Goal: Task Accomplishment & Management: Use online tool/utility

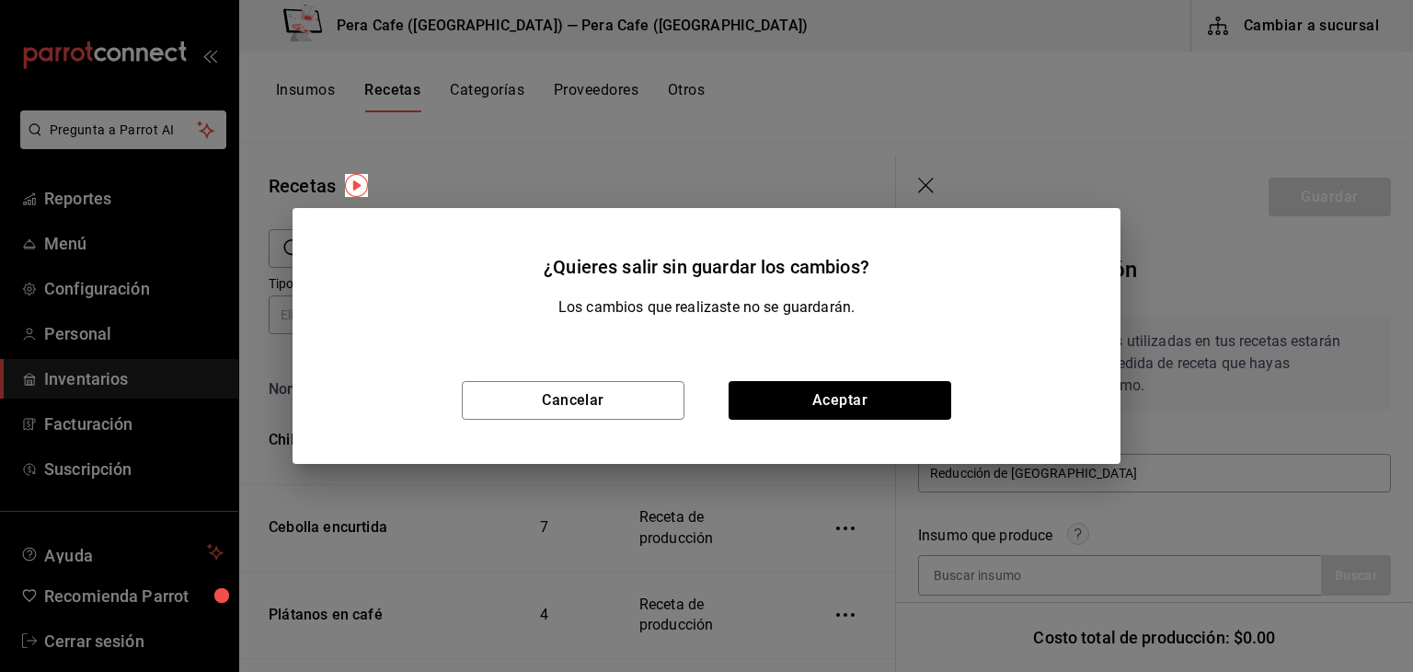
scroll to position [486, 0]
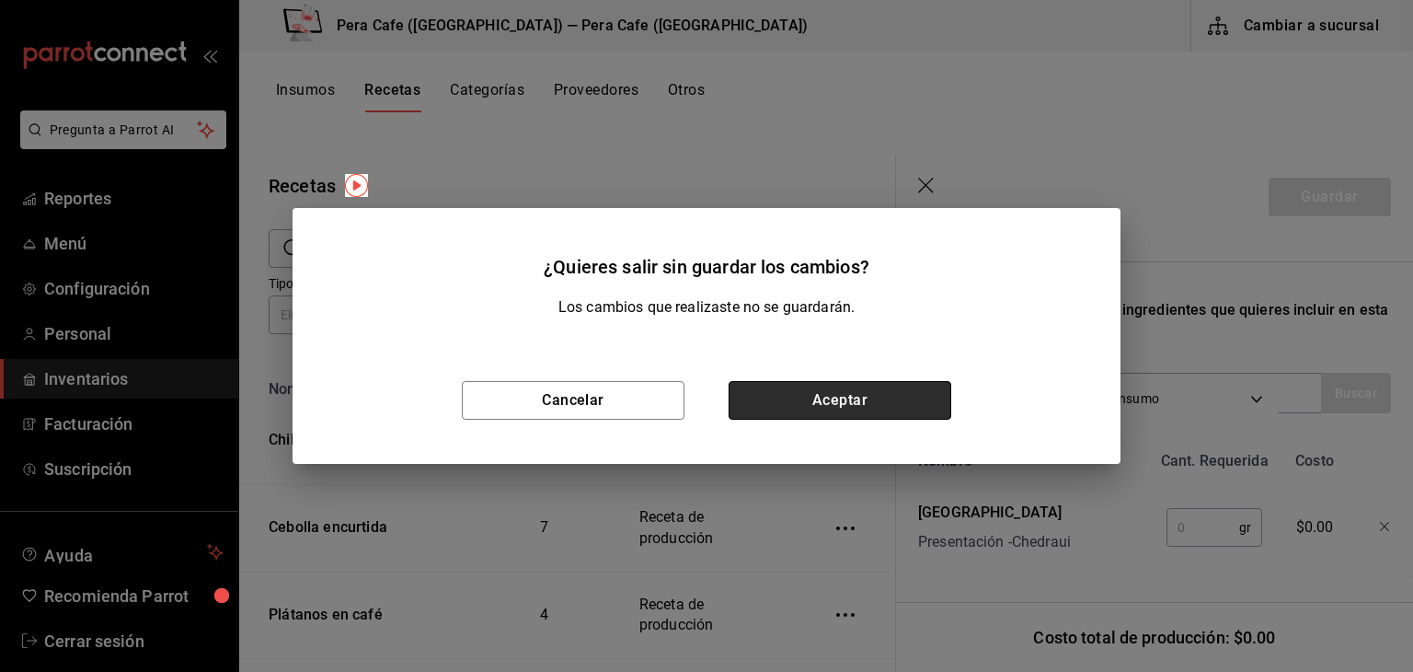
click at [842, 414] on button "Aceptar" at bounding box center [840, 400] width 223 height 39
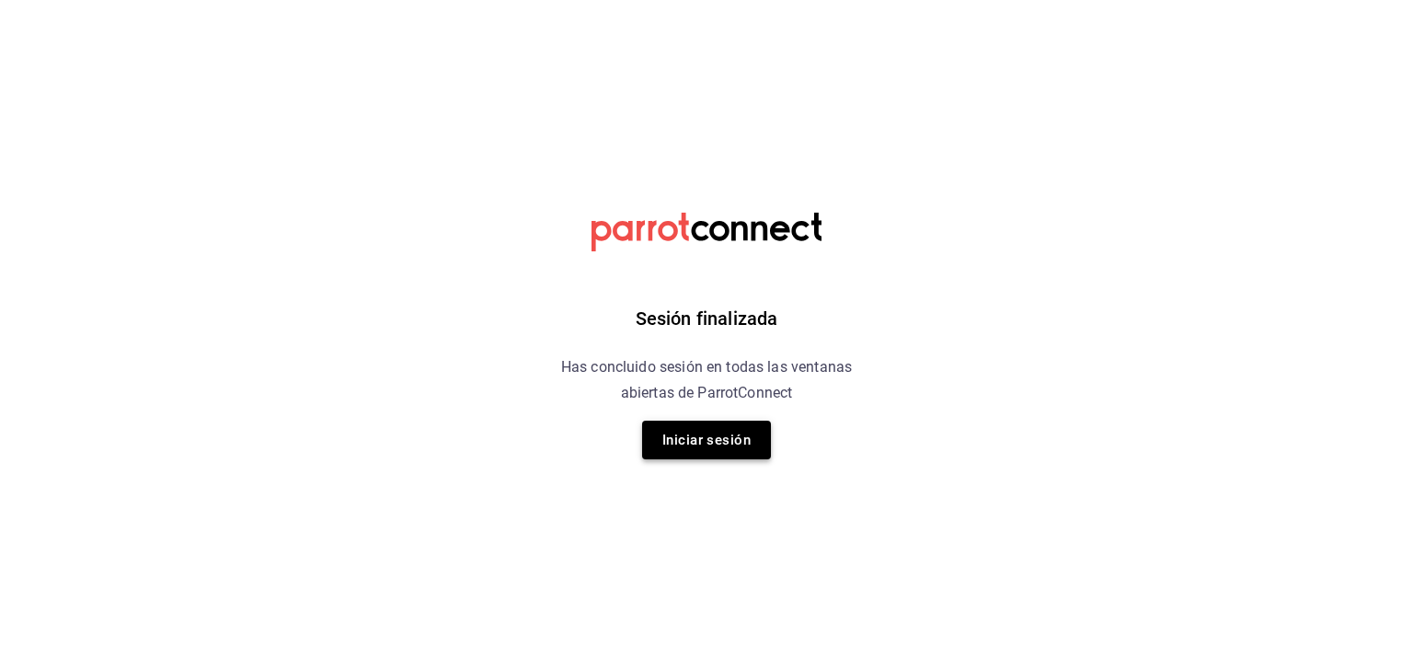
click at [661, 442] on button "Iniciar sesión" at bounding box center [706, 439] width 129 height 39
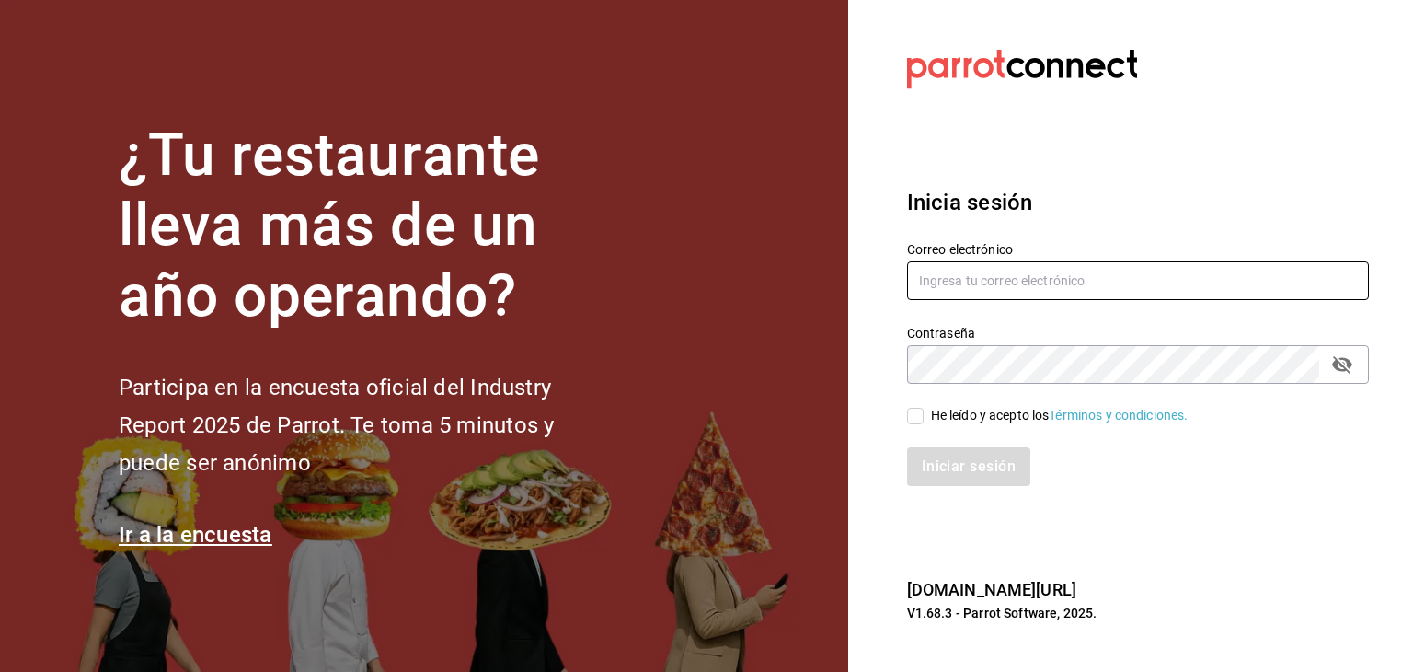
type input "[EMAIL_ADDRESS][DOMAIN_NAME]"
click at [922, 415] on input "He leído y acepto los Términos y condiciones." at bounding box center [915, 416] width 17 height 17
checkbox input "true"
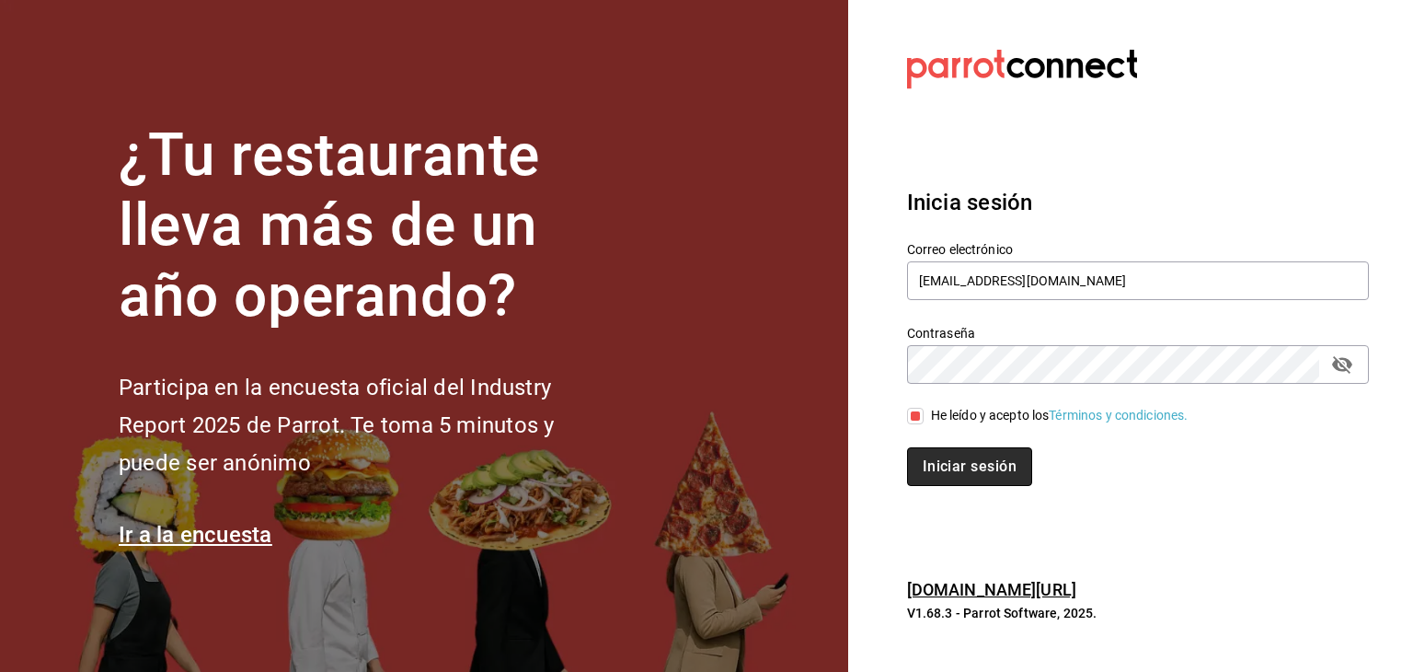
click at [946, 478] on button "Iniciar sesión" at bounding box center [969, 466] width 125 height 39
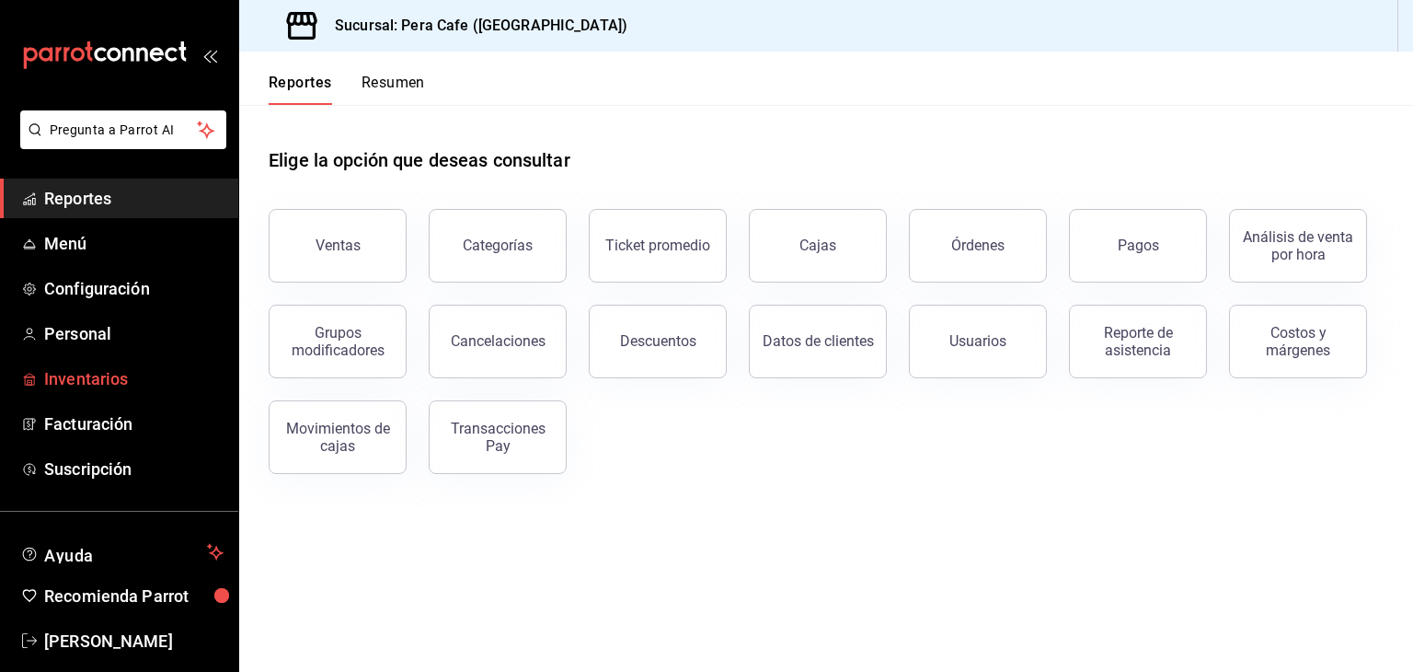
click at [70, 380] on span "Inventarios" at bounding box center [133, 378] width 179 height 25
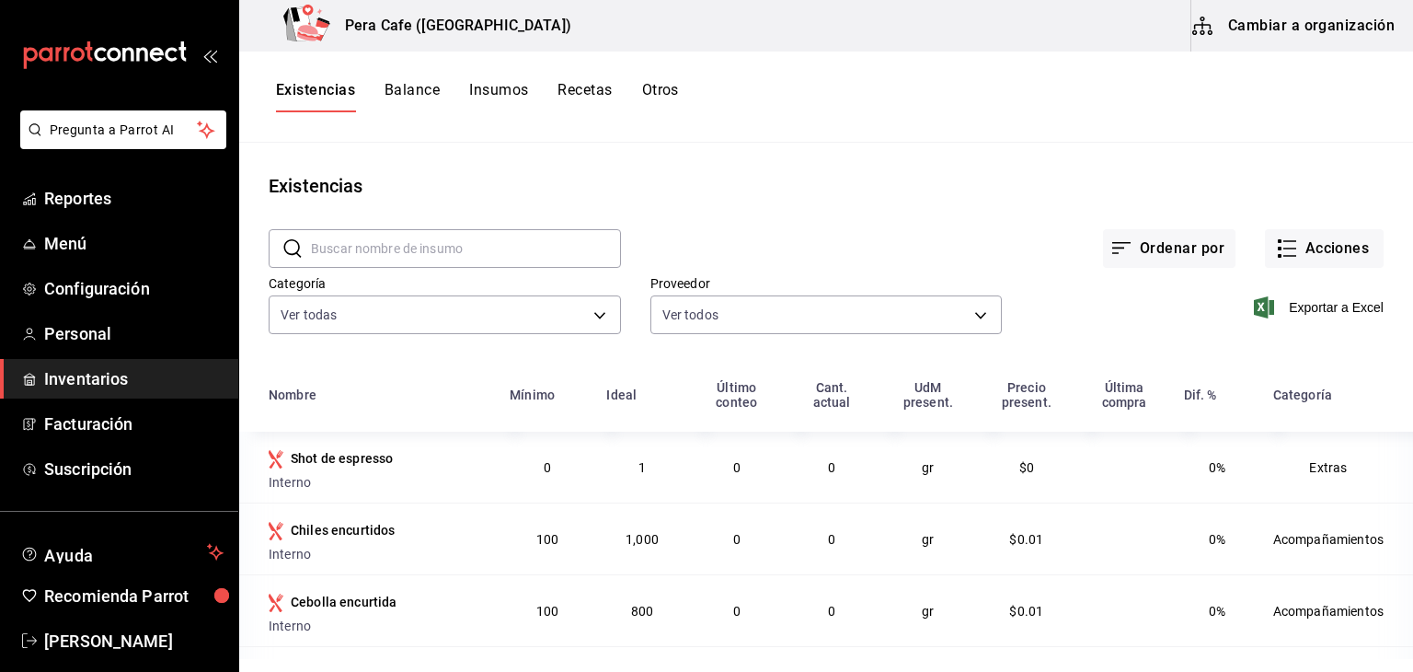
click at [574, 93] on button "Recetas" at bounding box center [584, 96] width 54 height 31
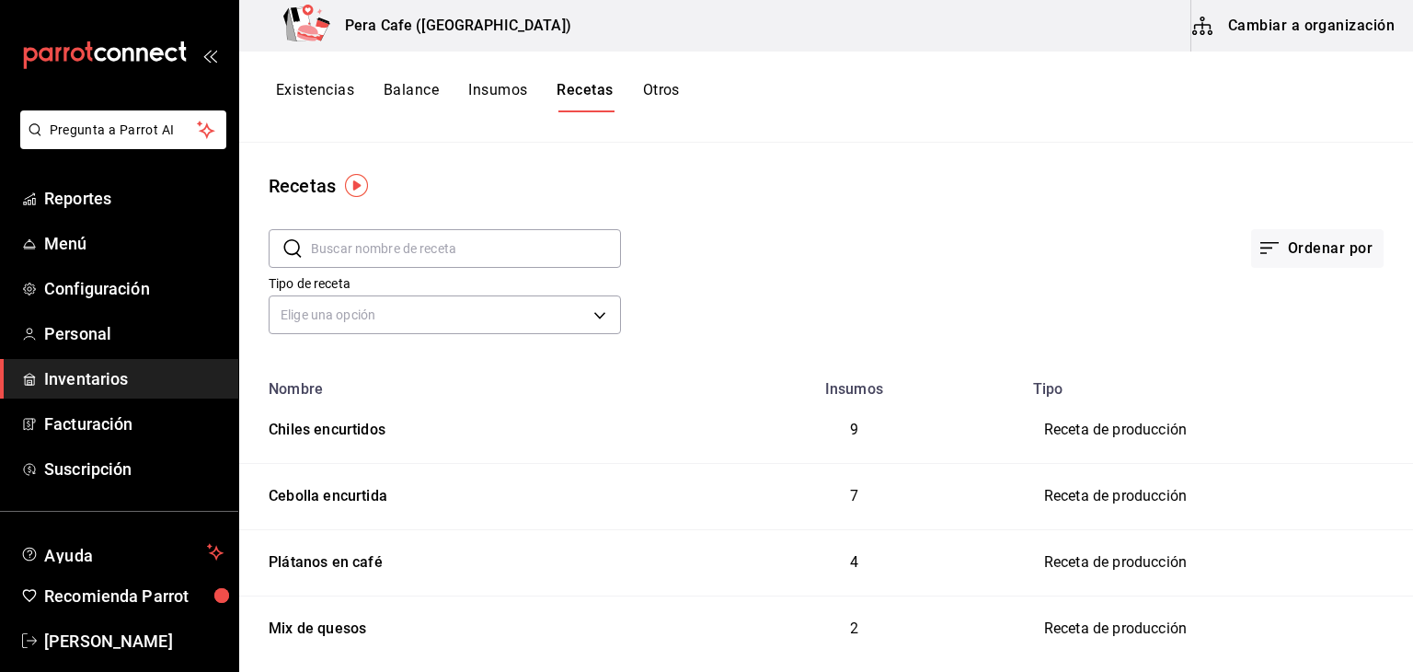
click at [1248, 32] on button "Cambiar a organización" at bounding box center [1294, 26] width 207 height 52
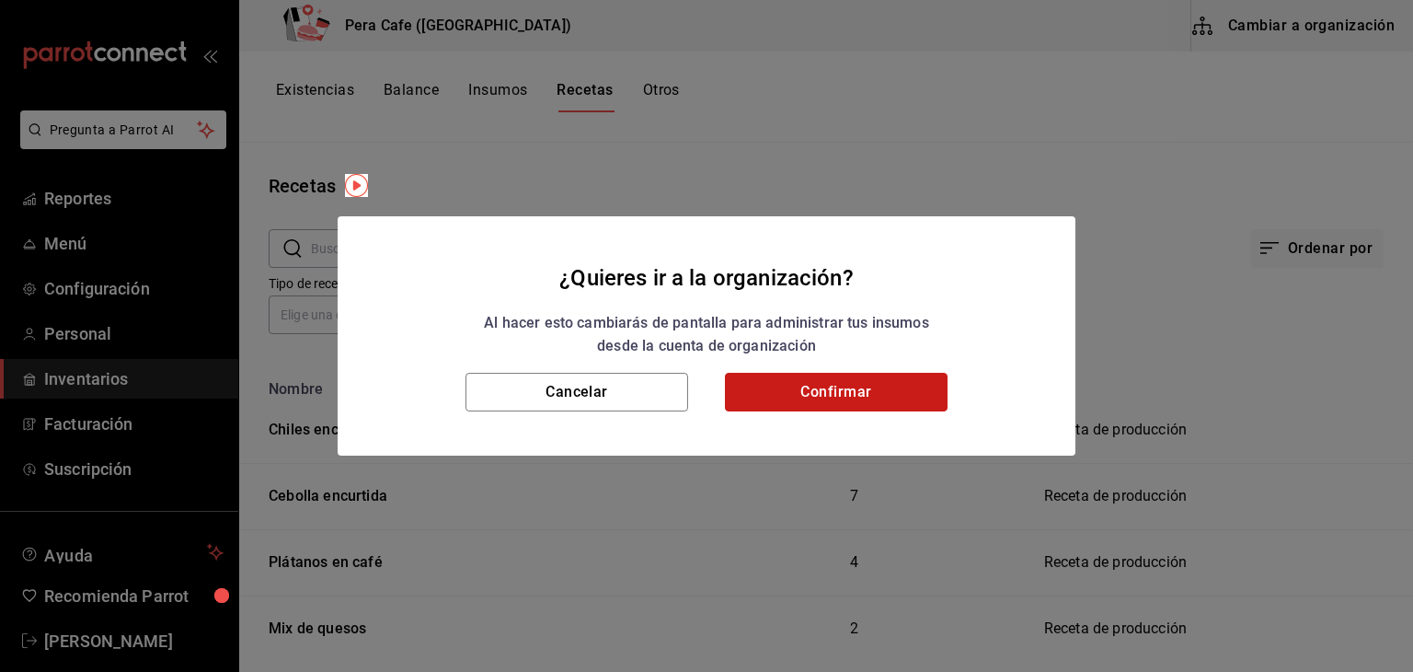
click at [894, 405] on button "Confirmar" at bounding box center [836, 392] width 223 height 39
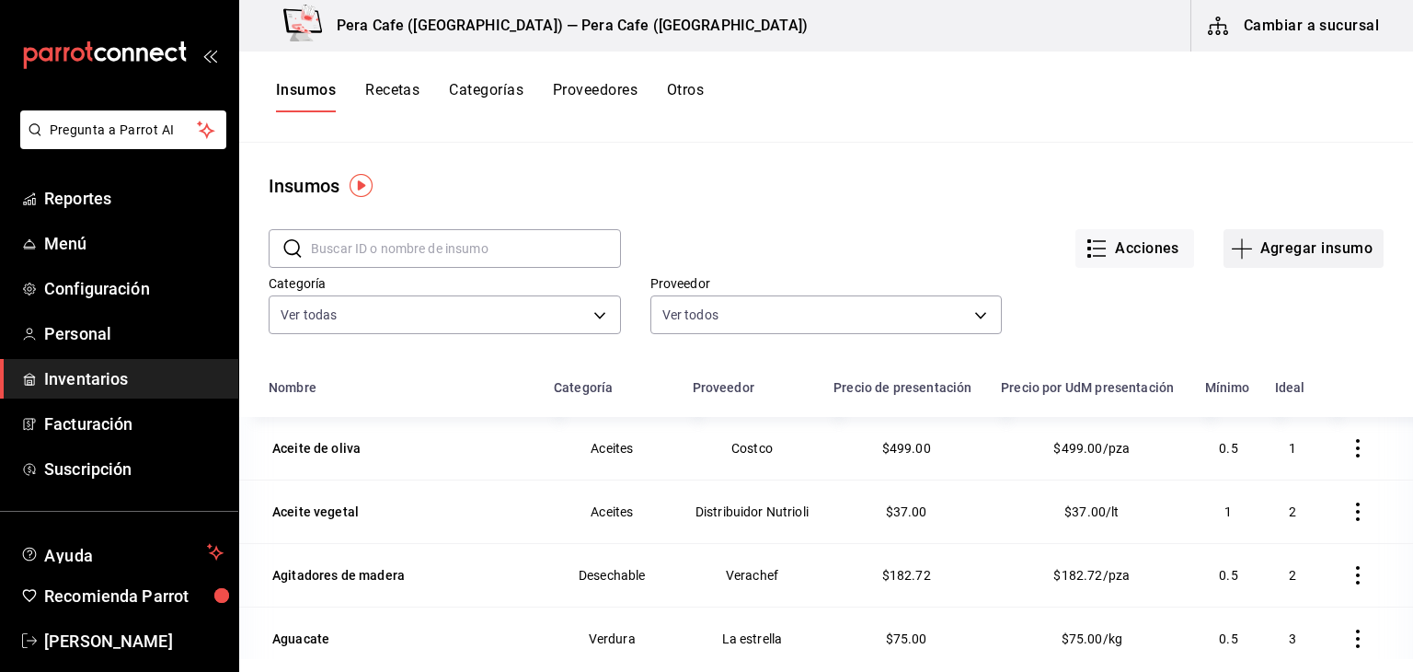
click at [1239, 245] on icon "button" at bounding box center [1242, 248] width 22 height 22
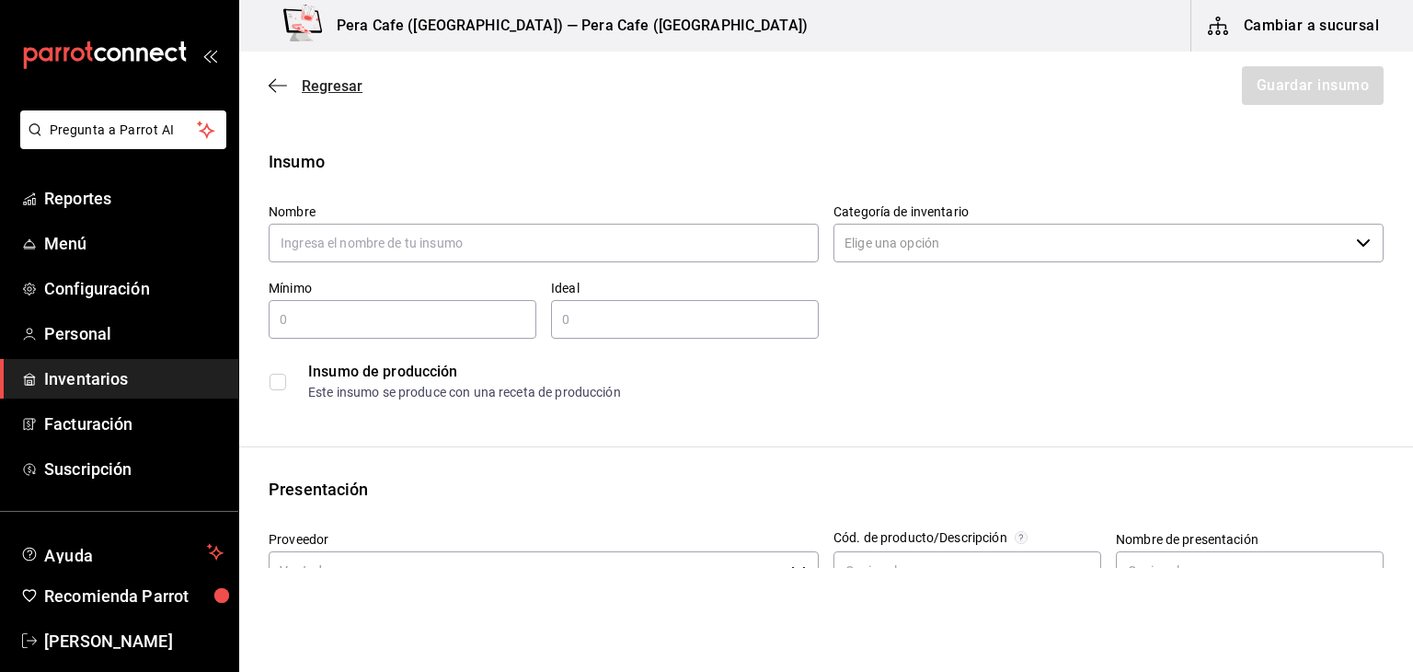
click at [287, 77] on span "Regresar" at bounding box center [316, 85] width 94 height 17
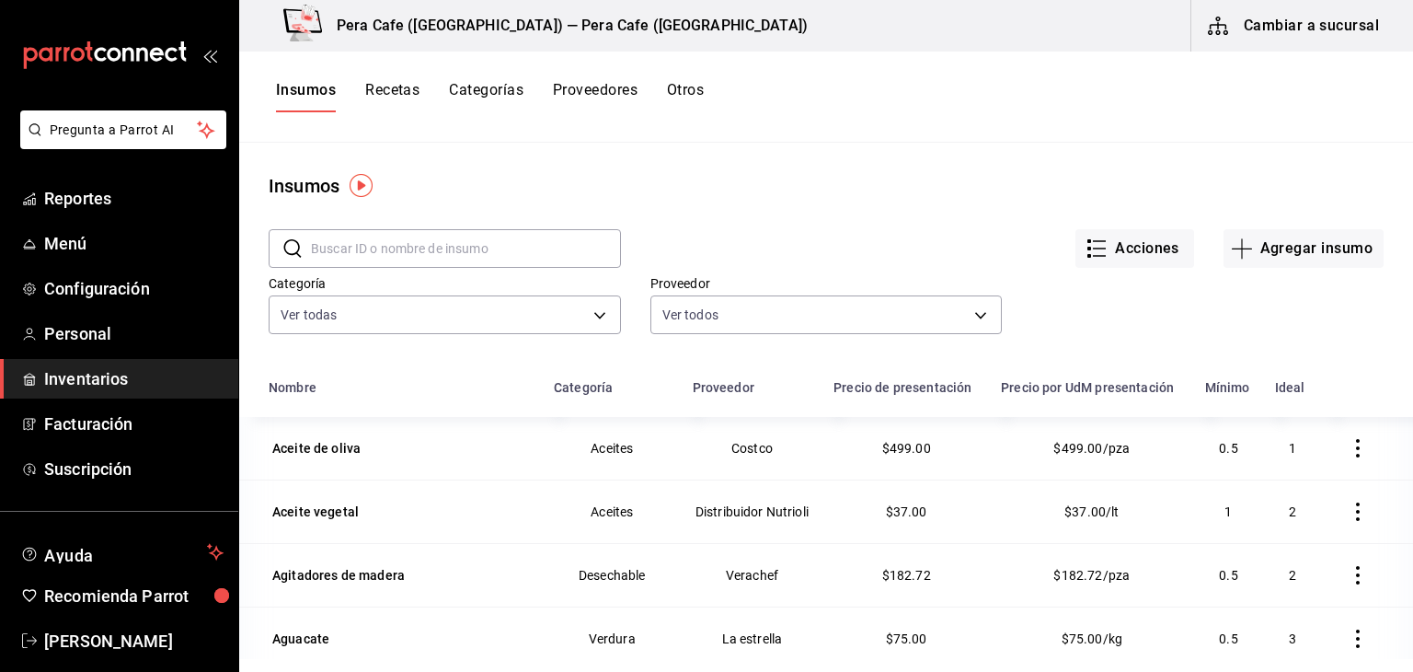
click at [397, 82] on button "Recetas" at bounding box center [392, 96] width 54 height 31
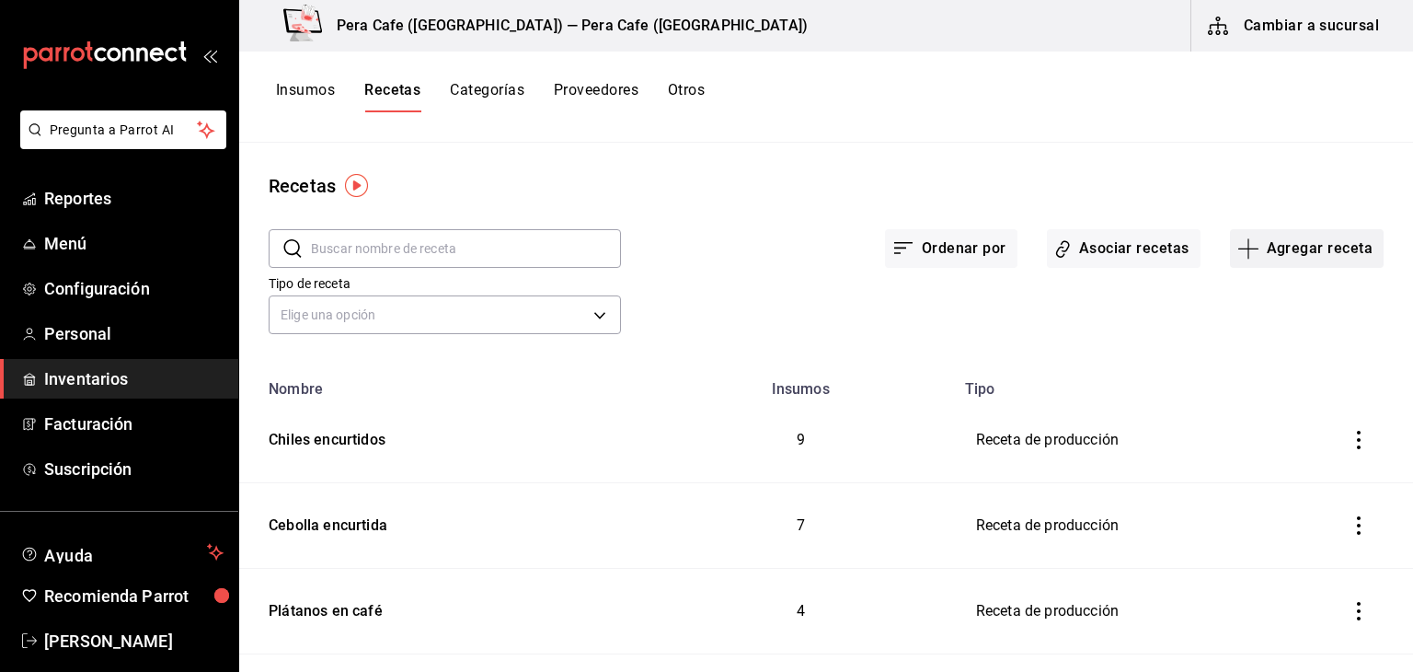
click at [1313, 255] on button "Agregar receta" at bounding box center [1307, 248] width 154 height 39
